Goal: Information Seeking & Learning: Learn about a topic

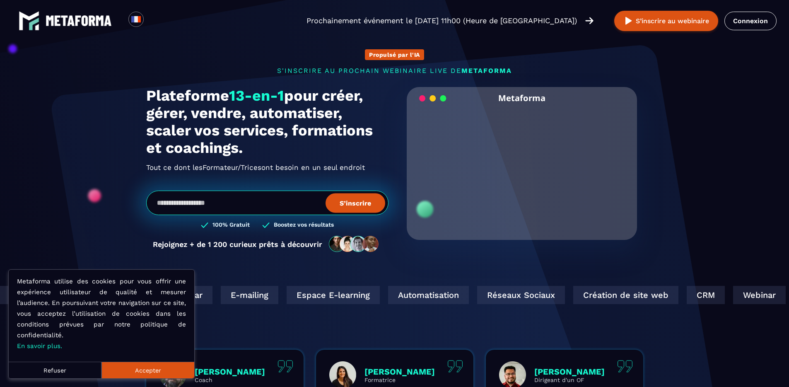
drag, startPoint x: 140, startPoint y: 366, endPoint x: 131, endPoint y: 360, distance: 10.1
click at [135, 365] on button "Accepter" at bounding box center [147, 370] width 93 height 17
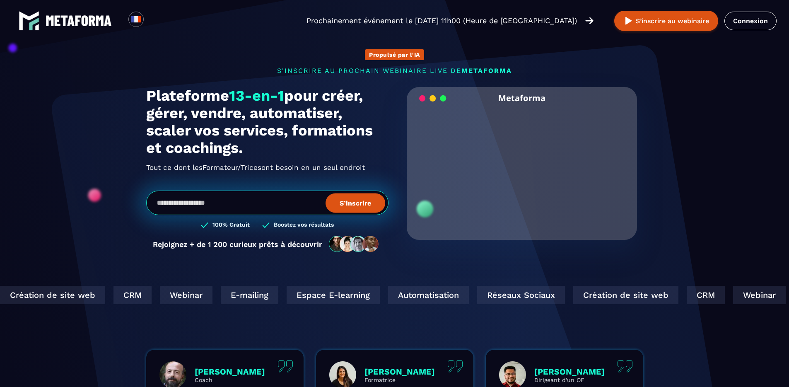
scroll to position [130, 0]
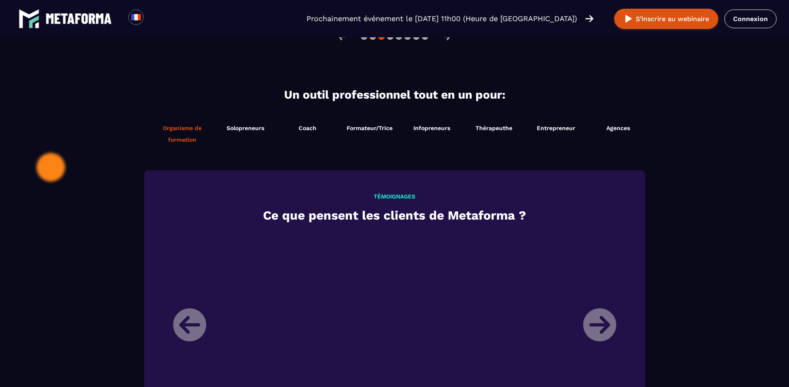
scroll to position [796, 0]
click at [620, 131] on span "Agences" at bounding box center [618, 128] width 24 height 7
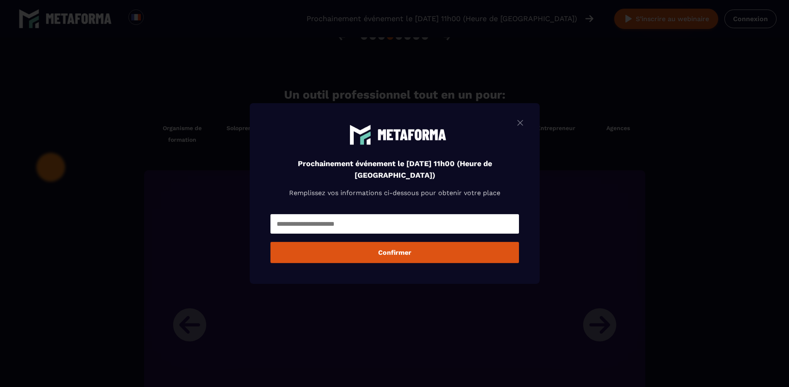
click at [525, 123] on img "Modal window" at bounding box center [520, 123] width 10 height 10
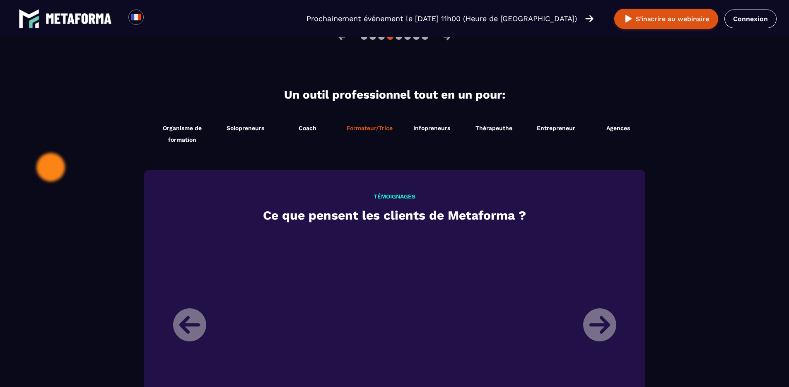
click at [362, 131] on span "Formateur/Trice" at bounding box center [370, 128] width 46 height 7
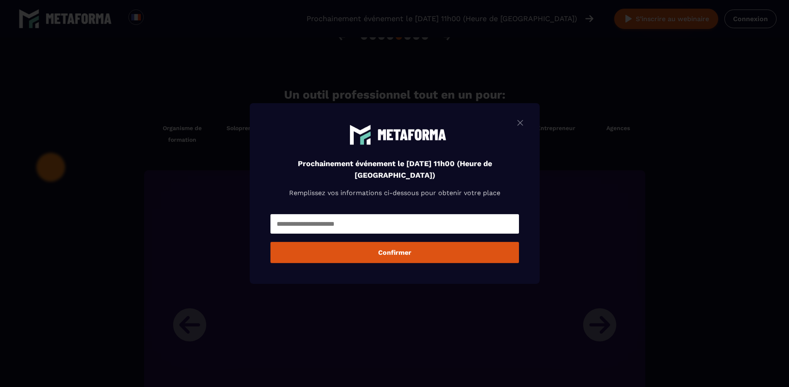
click at [523, 123] on img "Modal window" at bounding box center [520, 123] width 10 height 10
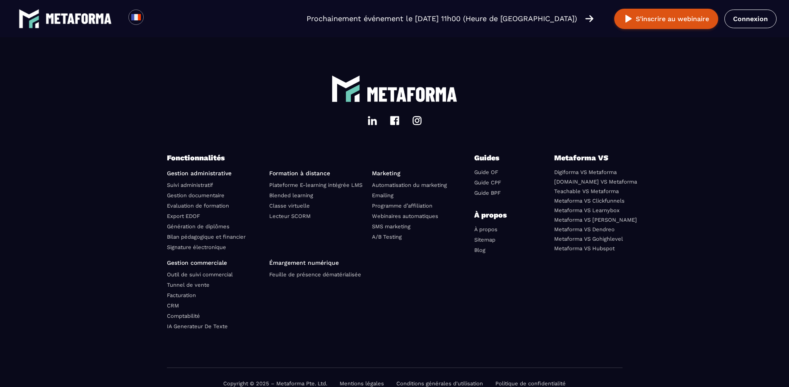
scroll to position [2824, 0]
click at [580, 185] on link "[DOMAIN_NAME] VS Metaforma" at bounding box center [595, 182] width 83 height 6
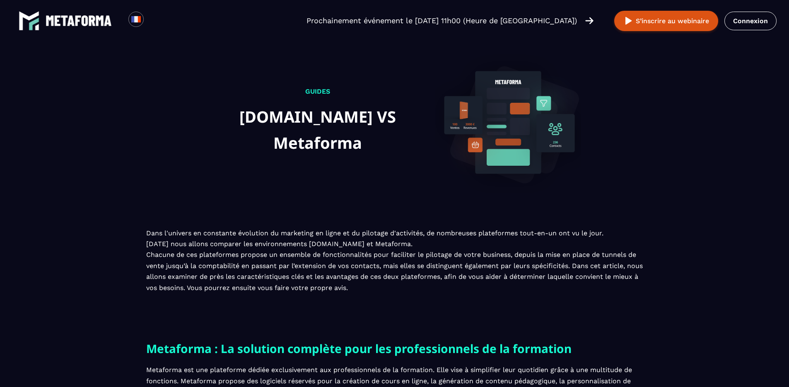
click at [53, 20] on img at bounding box center [79, 20] width 66 height 11
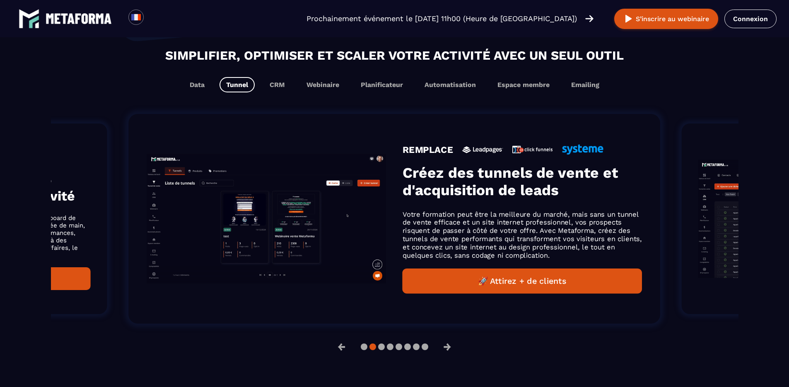
scroll to position [505, 0]
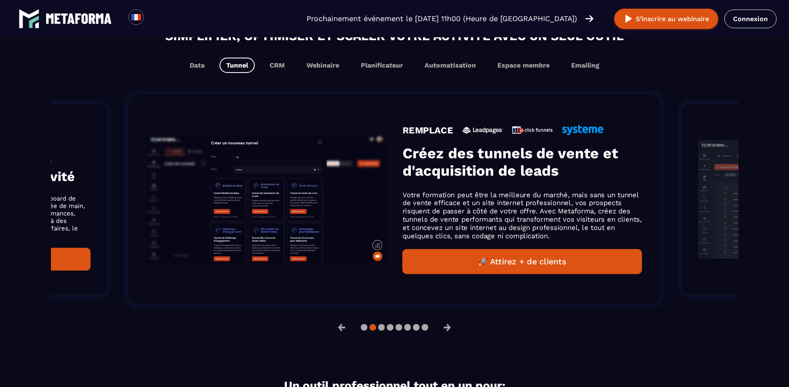
click at [367, 331] on div at bounding box center [395, 327] width 68 height 7
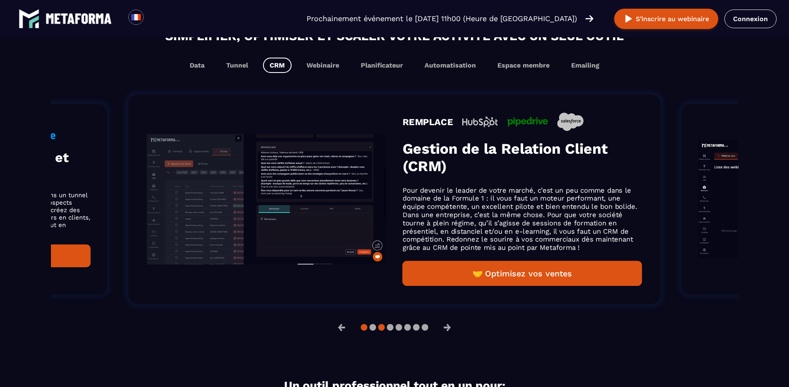
click at [363, 331] on button at bounding box center [364, 327] width 7 height 7
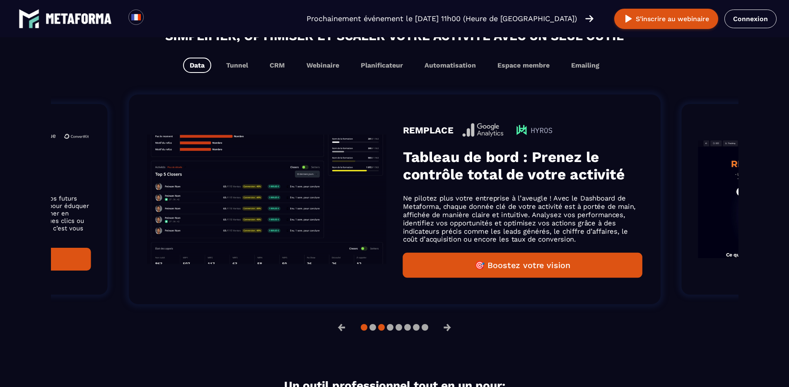
click at [380, 331] on button at bounding box center [381, 327] width 7 height 7
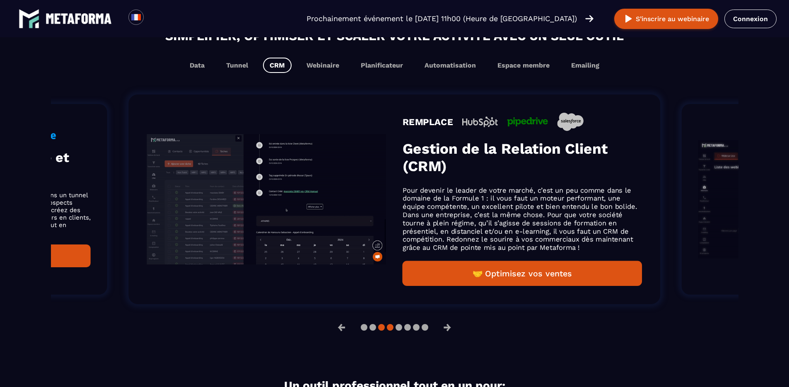
click at [391, 331] on button at bounding box center [390, 327] width 7 height 7
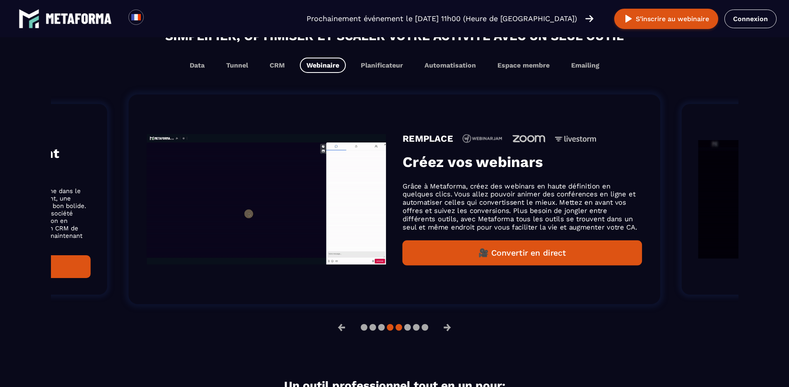
click at [401, 331] on button at bounding box center [399, 327] width 7 height 7
